Goal: Transaction & Acquisition: Purchase product/service

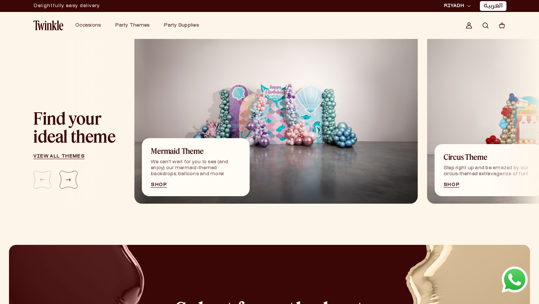
scroll to position [820, 0]
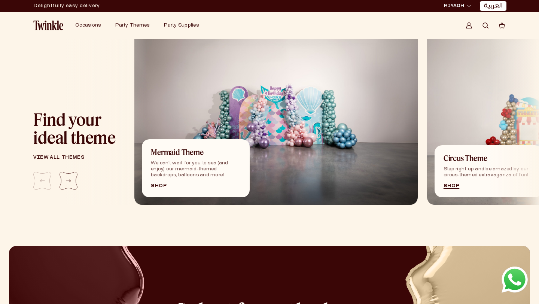
click at [160, 187] on link "Shop" at bounding box center [196, 186] width 90 height 4
